Goal: Use online tool/utility: Utilize a website feature to perform a specific function

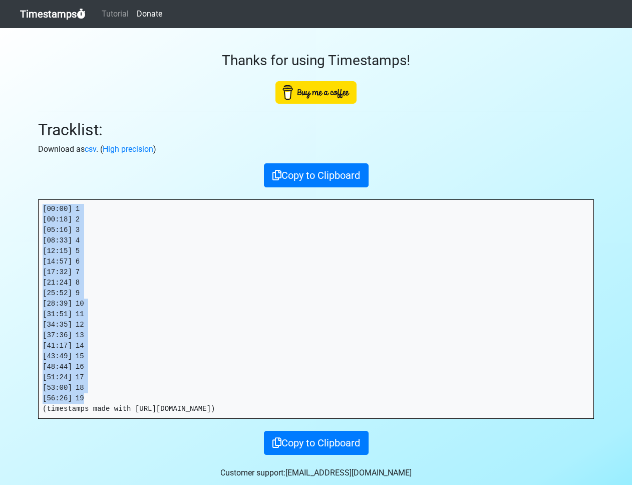
click at [65, 15] on link "Timestamps" at bounding box center [53, 14] width 66 height 20
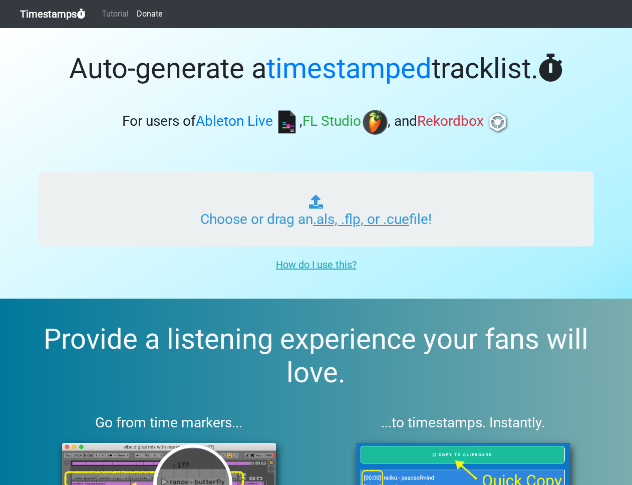
type input "C:\fakepath\PHOENIX RADIO #294.als"
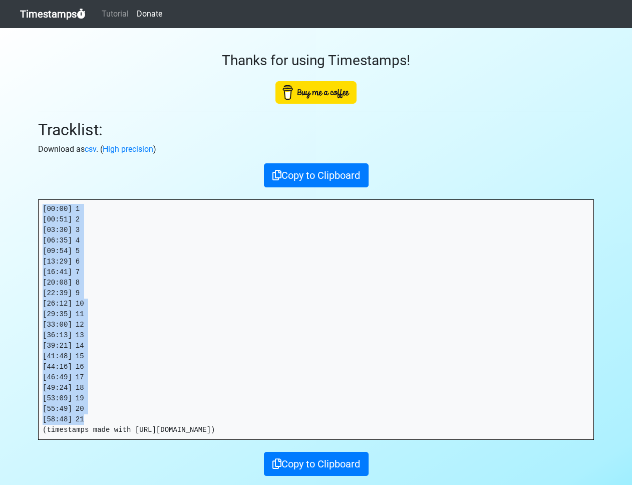
drag, startPoint x: 104, startPoint y: 418, endPoint x: 36, endPoint y: 184, distance: 243.7
click at [36, 184] on div "Thanks for using Timestamps! Tracklist: Download as csv . ( High precision ) Co…" at bounding box center [316, 252] width 571 height 448
copy pre "[00:00] 1 [00:51] 2 [03:30] 3 [06:35] 4 [09:54] 5 [13:29] 6 [16:41] 7 [20:08] 8…"
